Goal: Information Seeking & Learning: Understand process/instructions

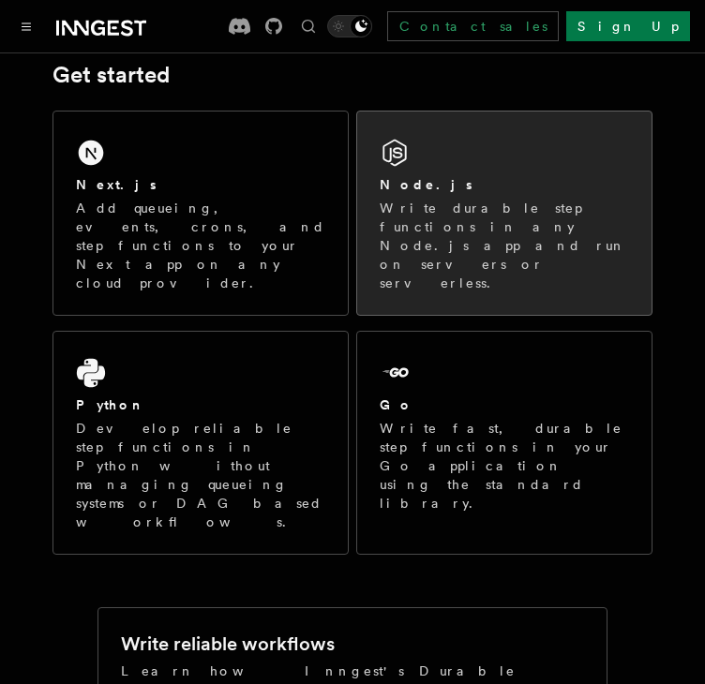
drag, startPoint x: 0, startPoint y: 0, endPoint x: 442, endPoint y: 170, distance: 473.8
click at [442, 170] on div "Node.js Write durable step functions in any Node.js app and run on servers or s…" at bounding box center [504, 213] width 294 height 203
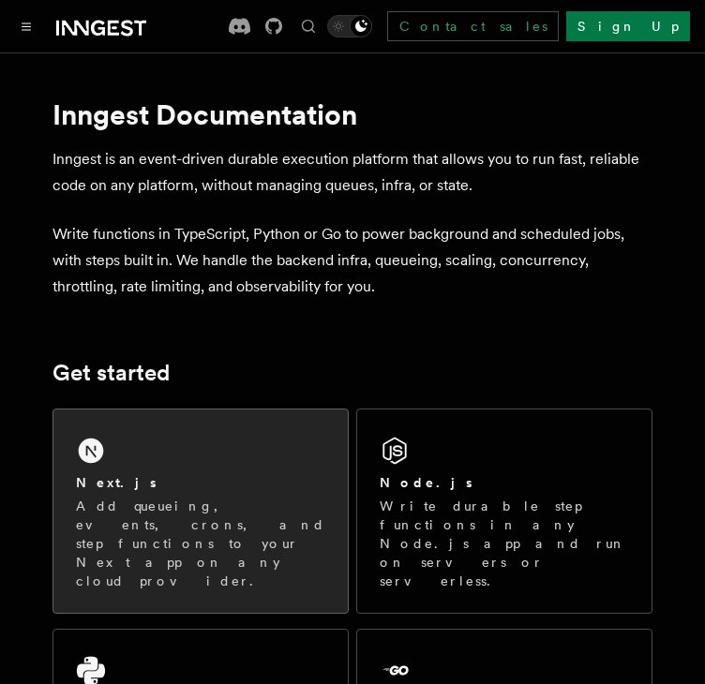
click at [240, 466] on div "Next.js Add queueing, events, crons, and step functions to your Next app on any…" at bounding box center [200, 511] width 294 height 203
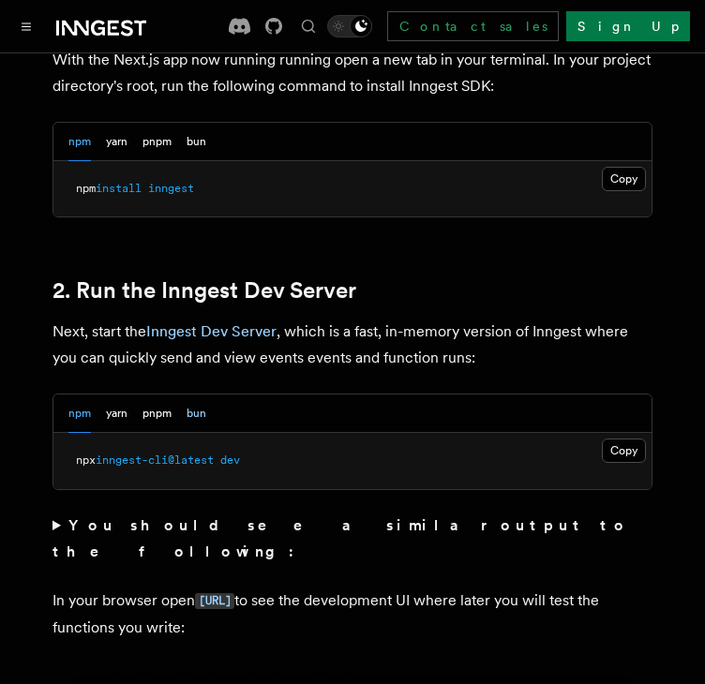
scroll to position [1199, 0]
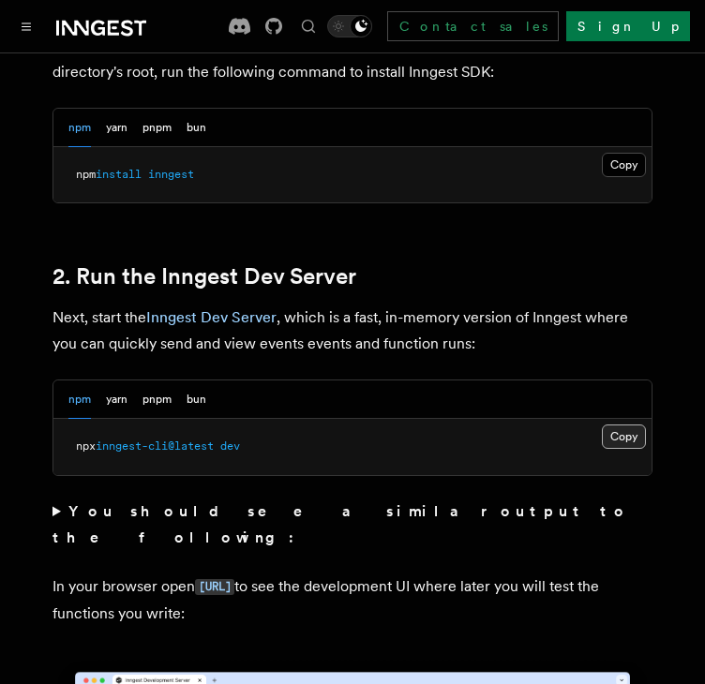
click at [615, 425] on button "Copy Copied" at bounding box center [624, 437] width 44 height 24
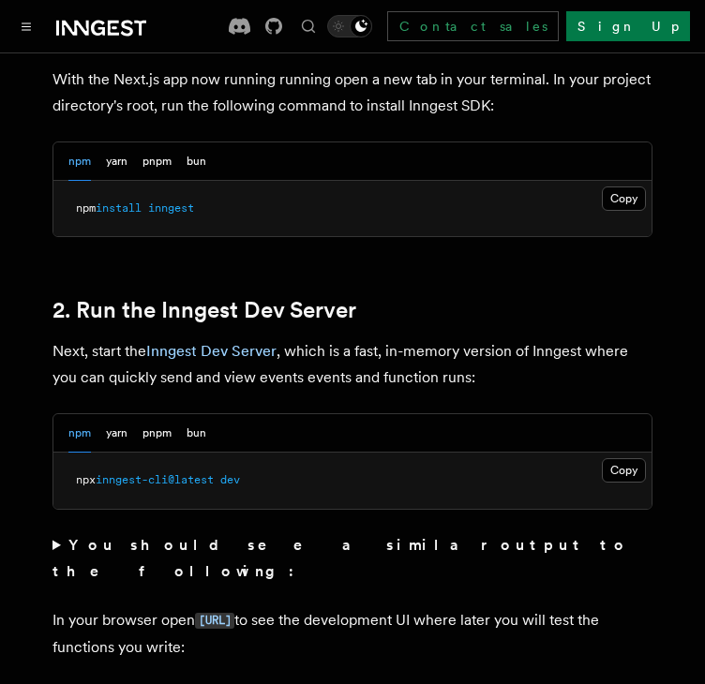
scroll to position [1111, 0]
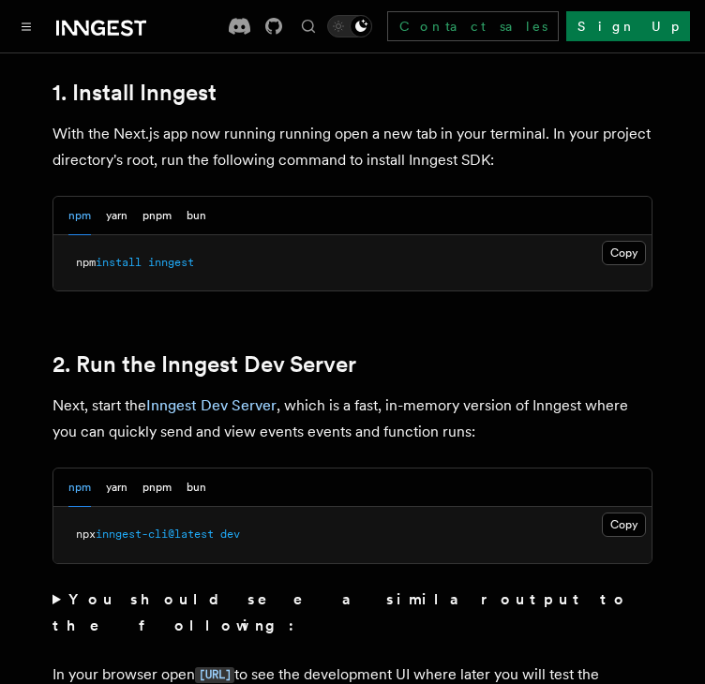
drag, startPoint x: 718, startPoint y: 123, endPoint x: 718, endPoint y: 88, distance: 34.7
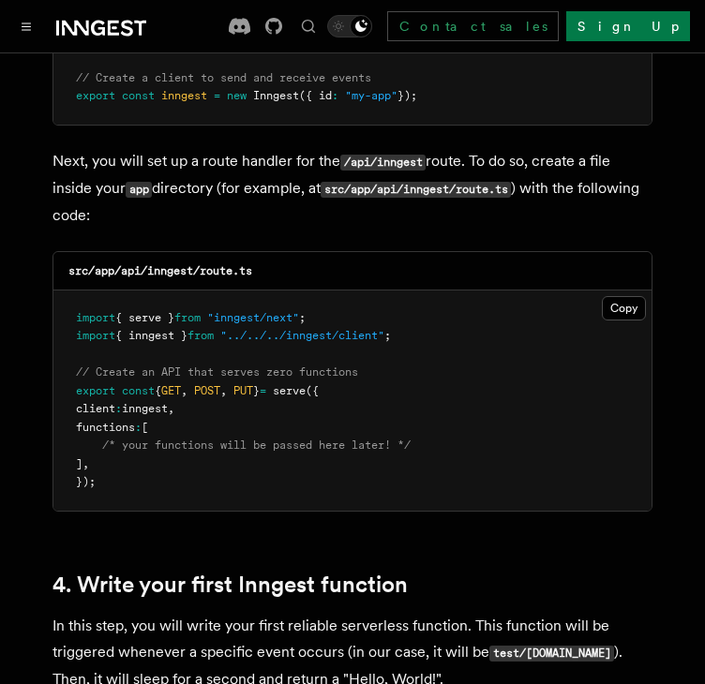
scroll to position [2573, 0]
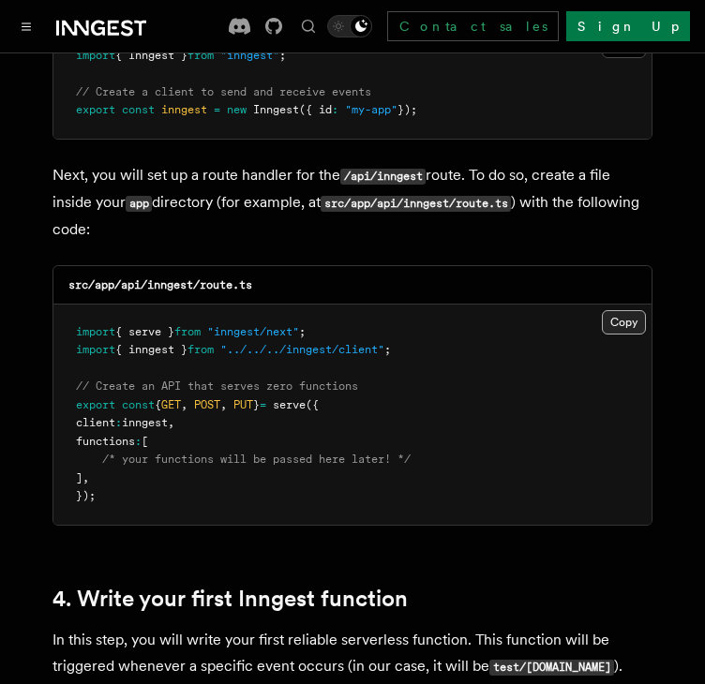
click at [619, 310] on button "Copy Copied" at bounding box center [624, 322] width 44 height 24
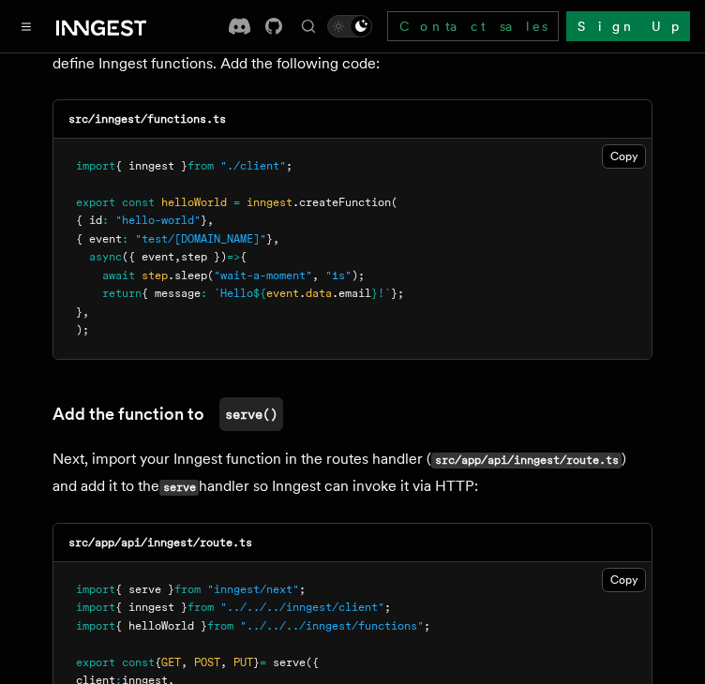
scroll to position [3622, 0]
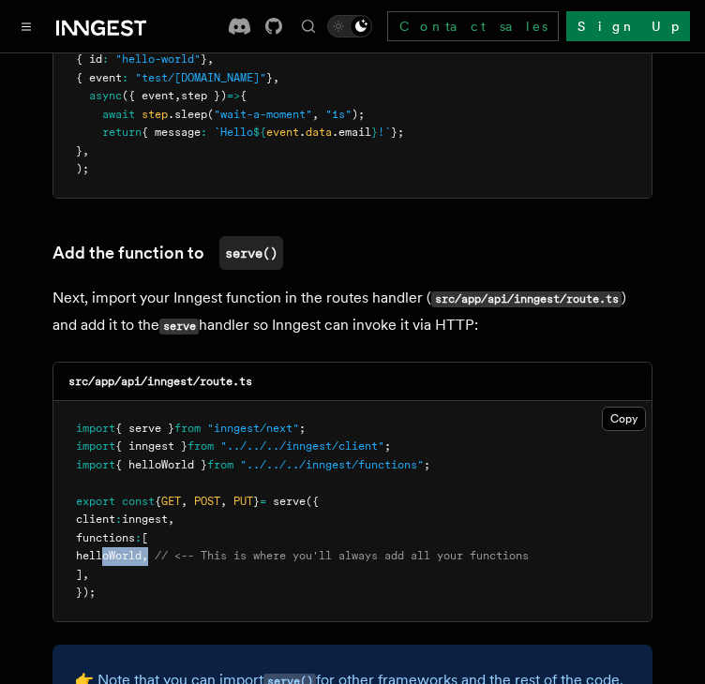
drag, startPoint x: 101, startPoint y: 482, endPoint x: 178, endPoint y: 473, distance: 77.3
click at [178, 473] on pre "import { serve } from "inngest/next" ; import { inngest } from "../../../innges…" at bounding box center [352, 511] width 598 height 220
copy span "helloWorld ,"
click at [608, 407] on button "Copy Copied" at bounding box center [624, 419] width 44 height 24
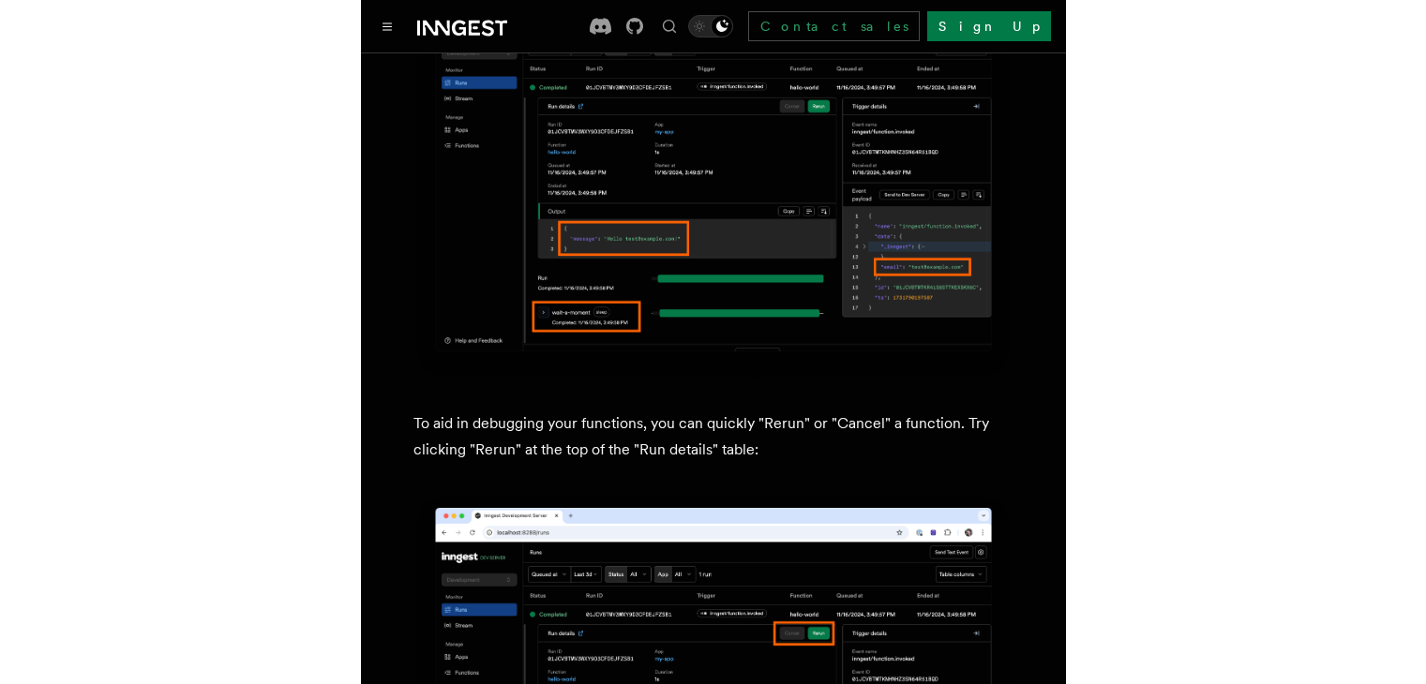
scroll to position [7440, 0]
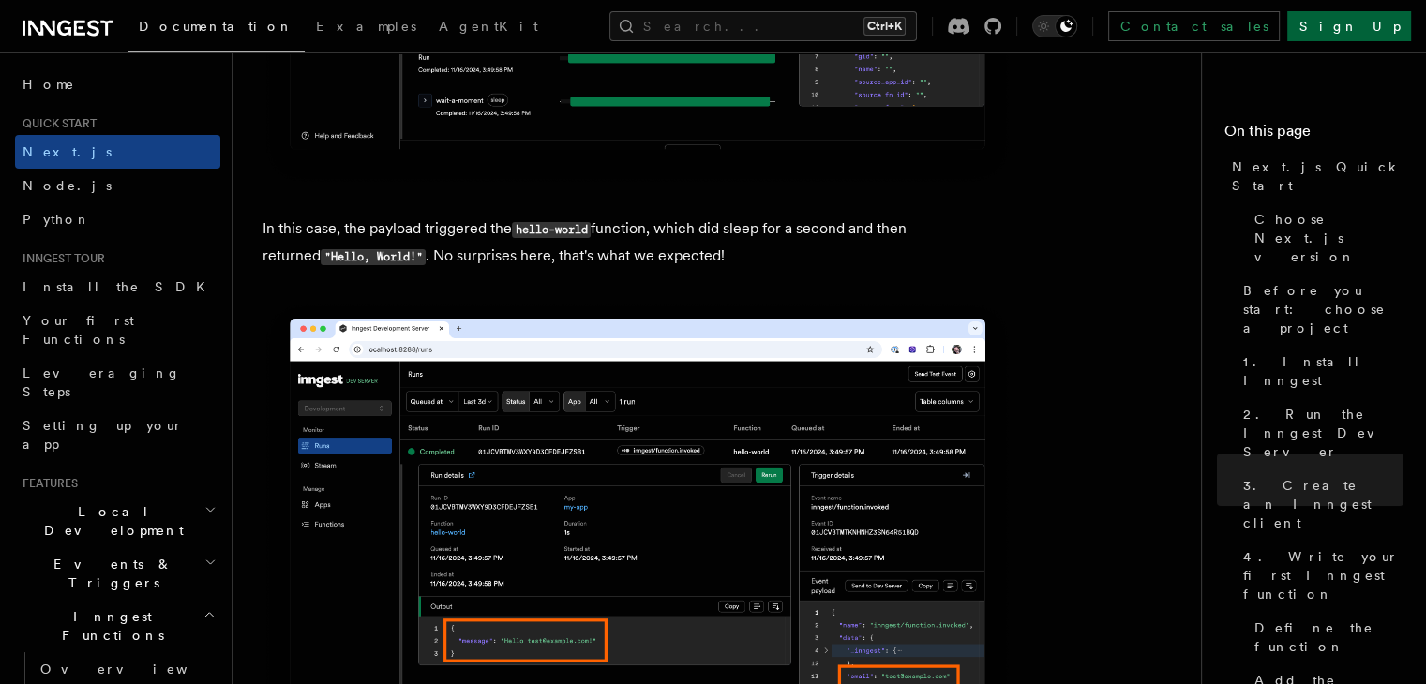
click at [704, 35] on link "Sign Up" at bounding box center [1349, 26] width 124 height 30
